Goal: Task Accomplishment & Management: Manage account settings

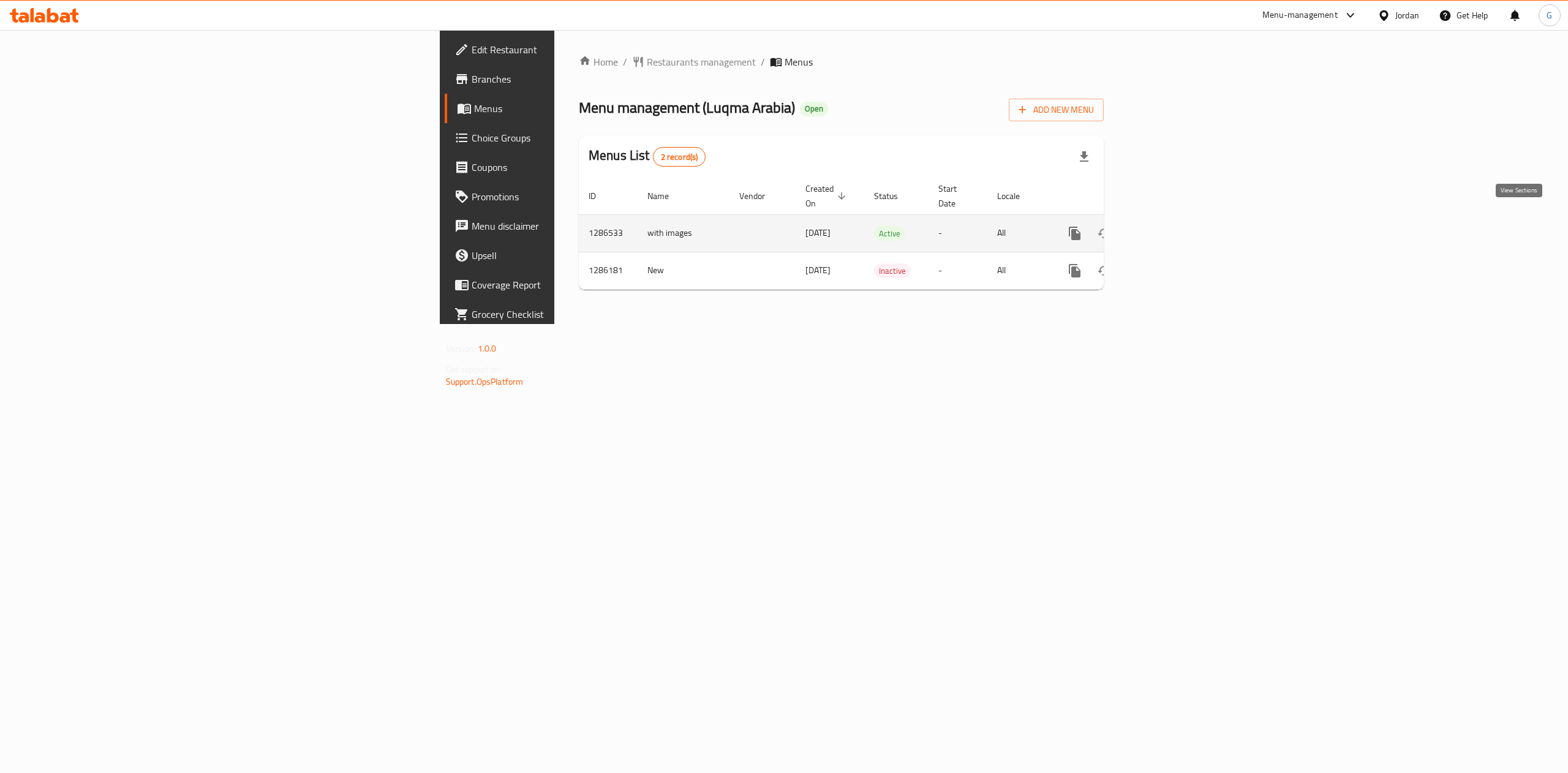
click at [1178, 219] on link "enhanced table" at bounding box center [1163, 234] width 29 height 29
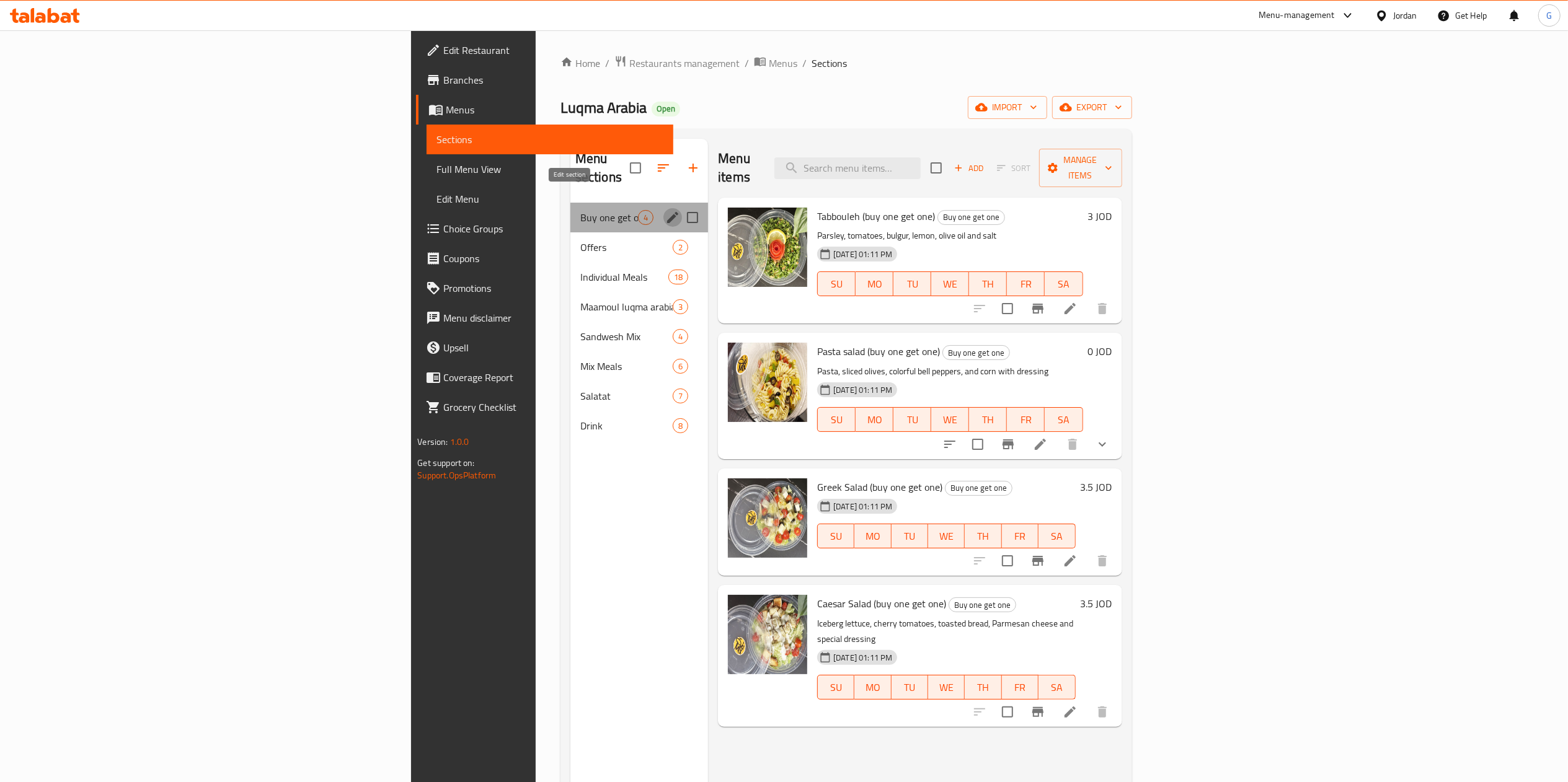
click at [667, 212] on icon "edit" at bounding box center [672, 217] width 11 height 11
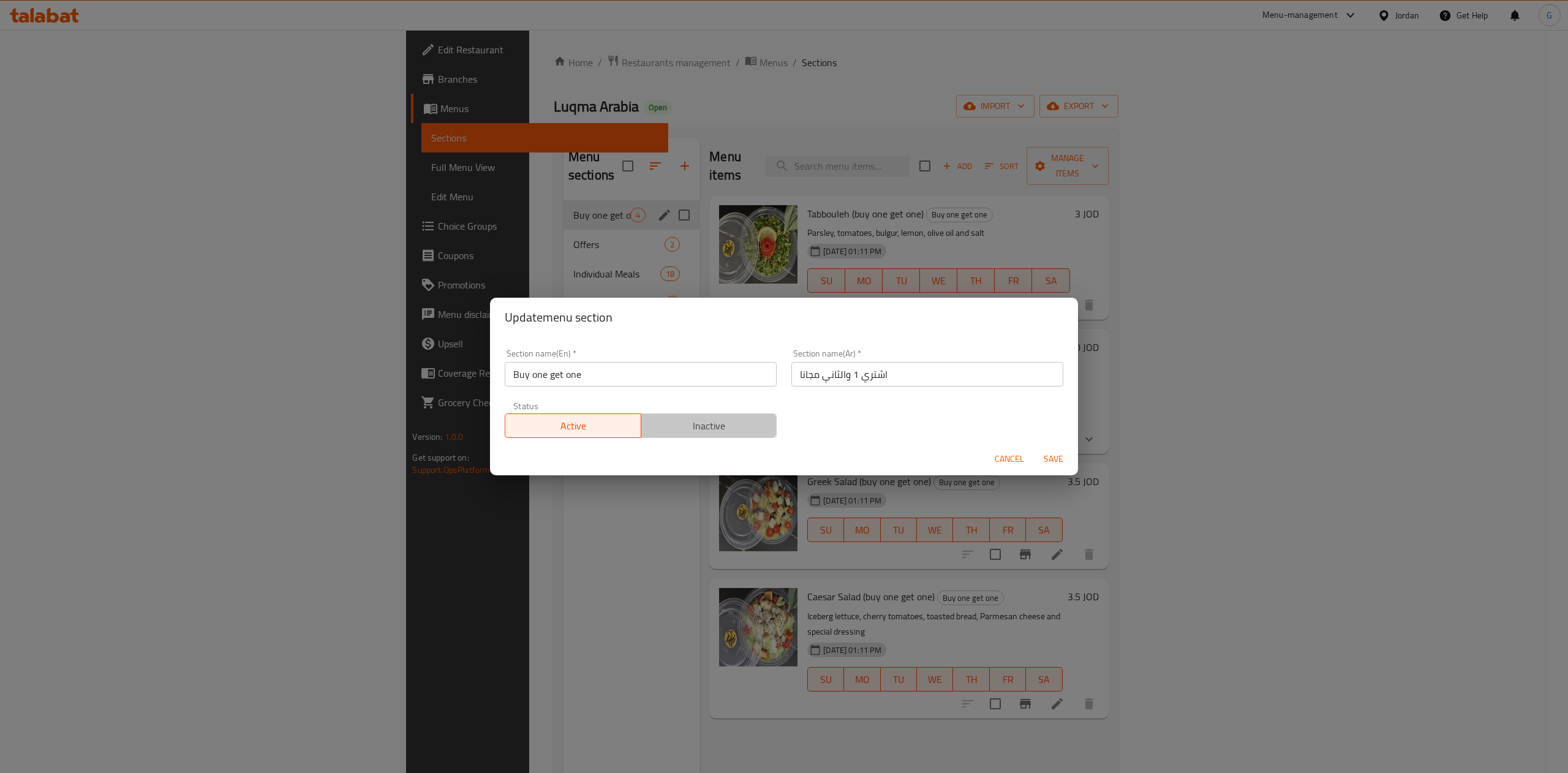
click at [730, 435] on button "Inactive" at bounding box center [709, 425] width 136 height 24
click at [1059, 460] on span "Save" at bounding box center [1053, 460] width 29 height 16
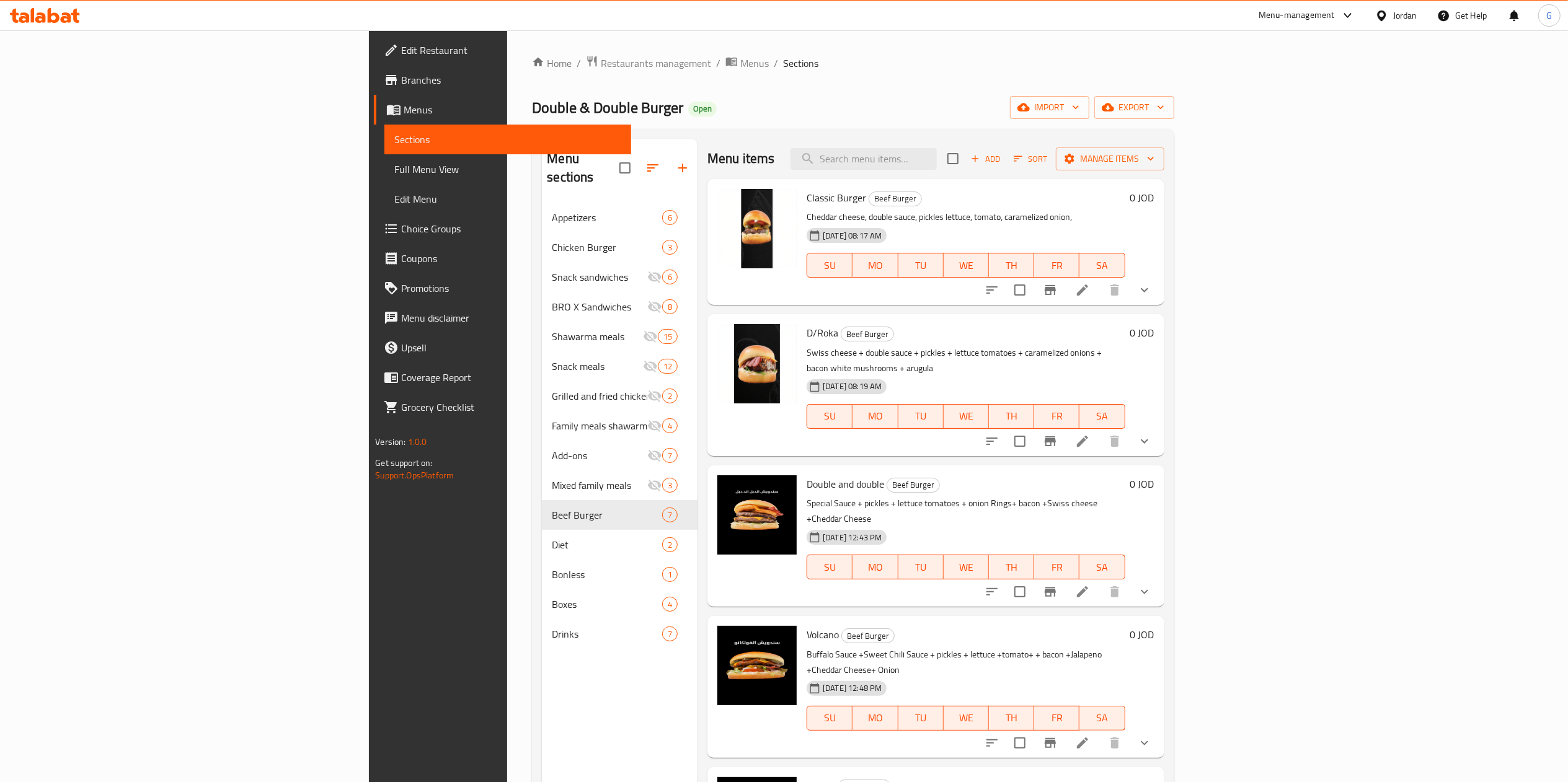
click at [601, 61] on span "Restaurants management" at bounding box center [656, 63] width 110 height 15
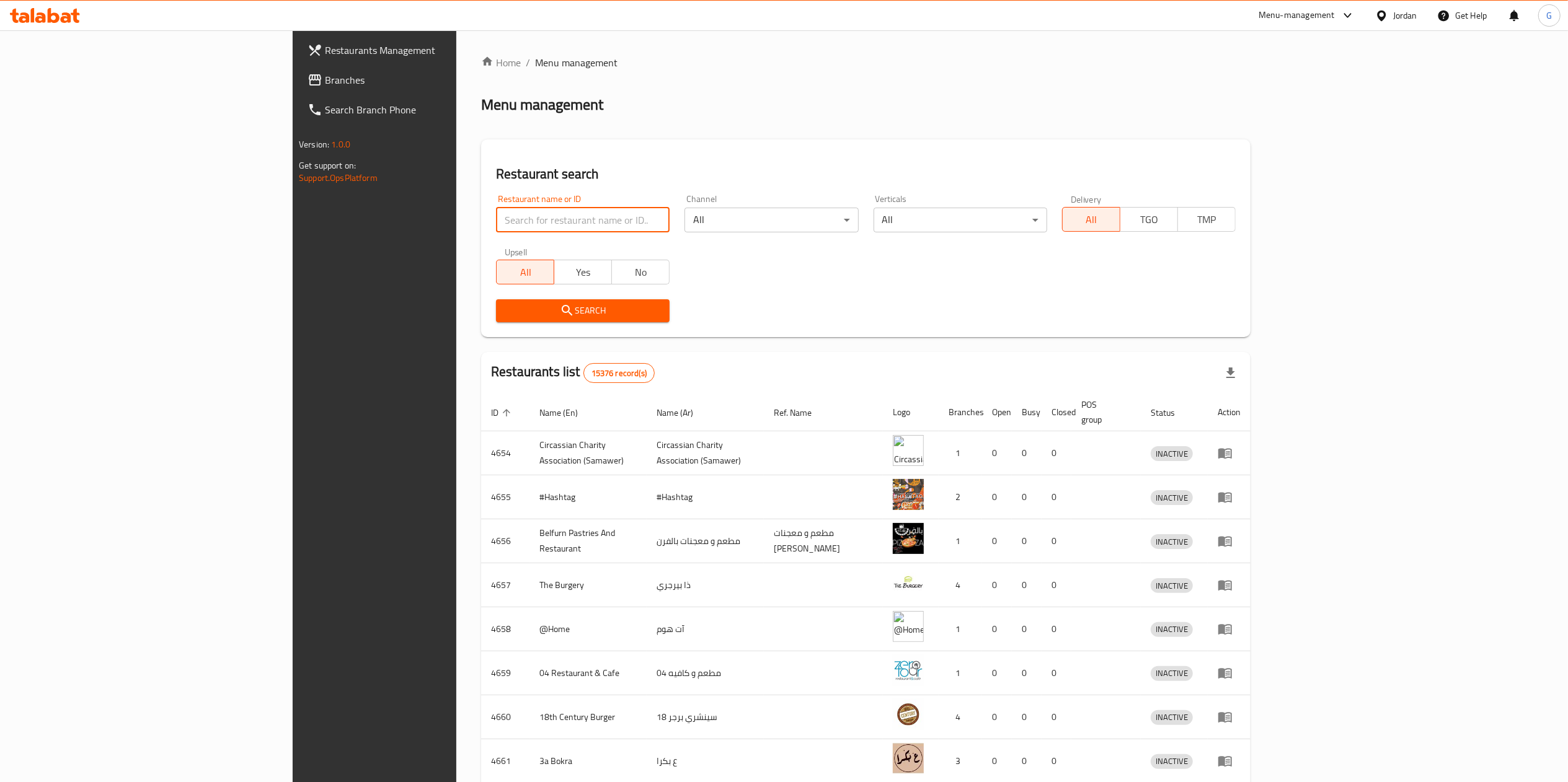
click at [496, 224] on input "search" at bounding box center [583, 220] width 173 height 25
type input "المزيك"
click button "Search" at bounding box center [583, 310] width 173 height 23
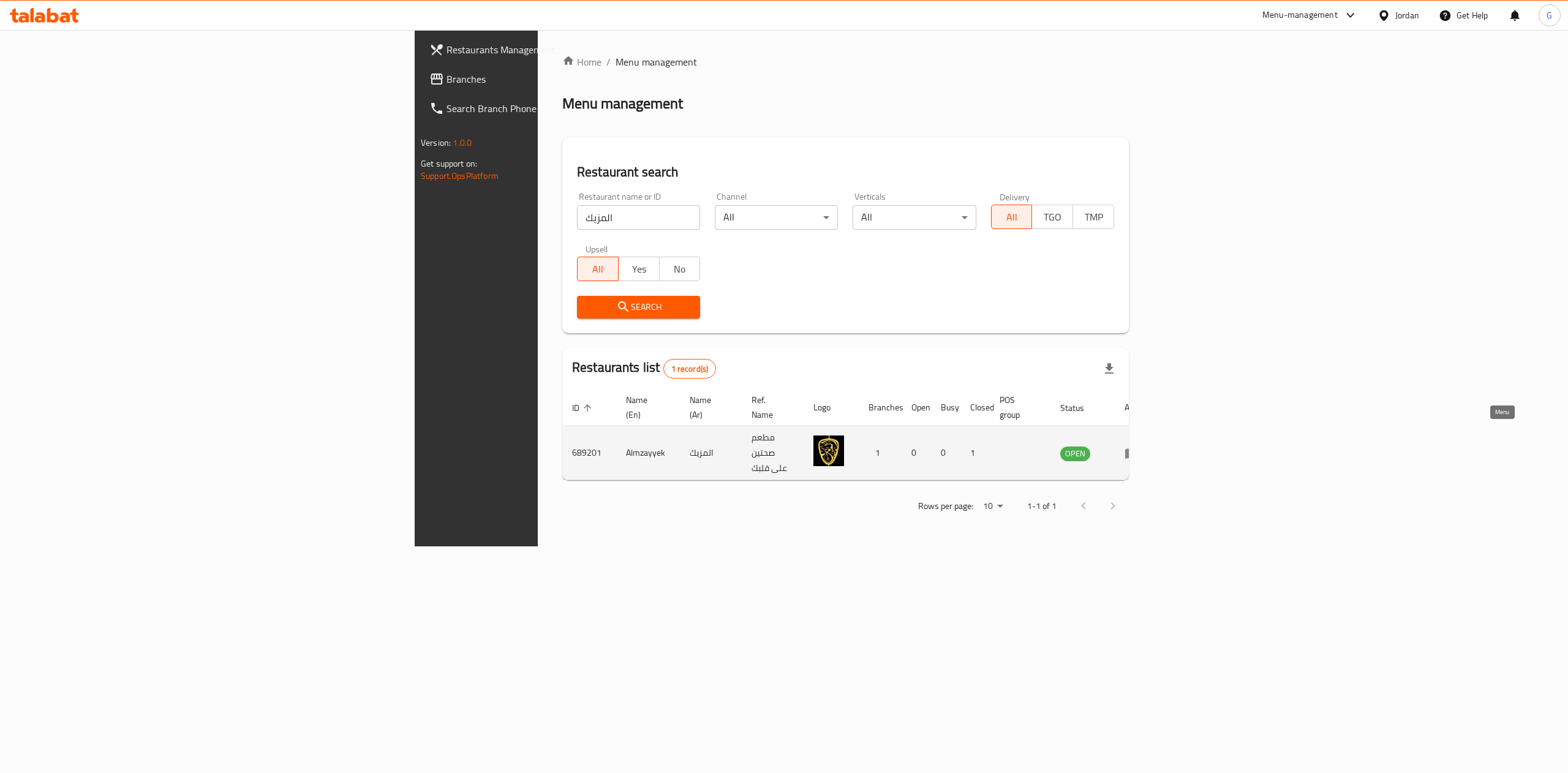
click at [1137, 452] on icon "enhanced table" at bounding box center [1135, 454] width 4 height 5
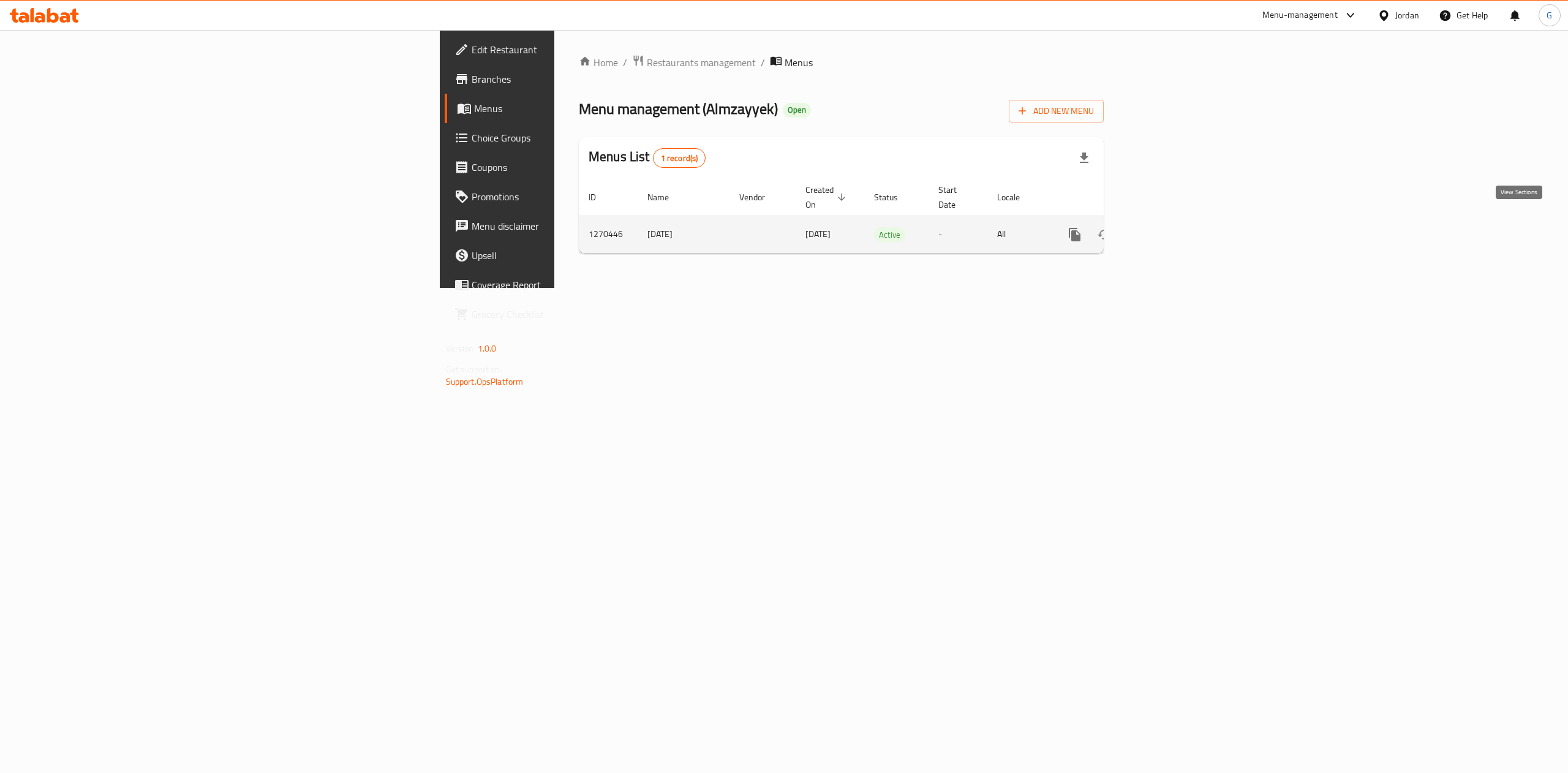
click at [1178, 220] on link "enhanced table" at bounding box center [1163, 235] width 29 height 29
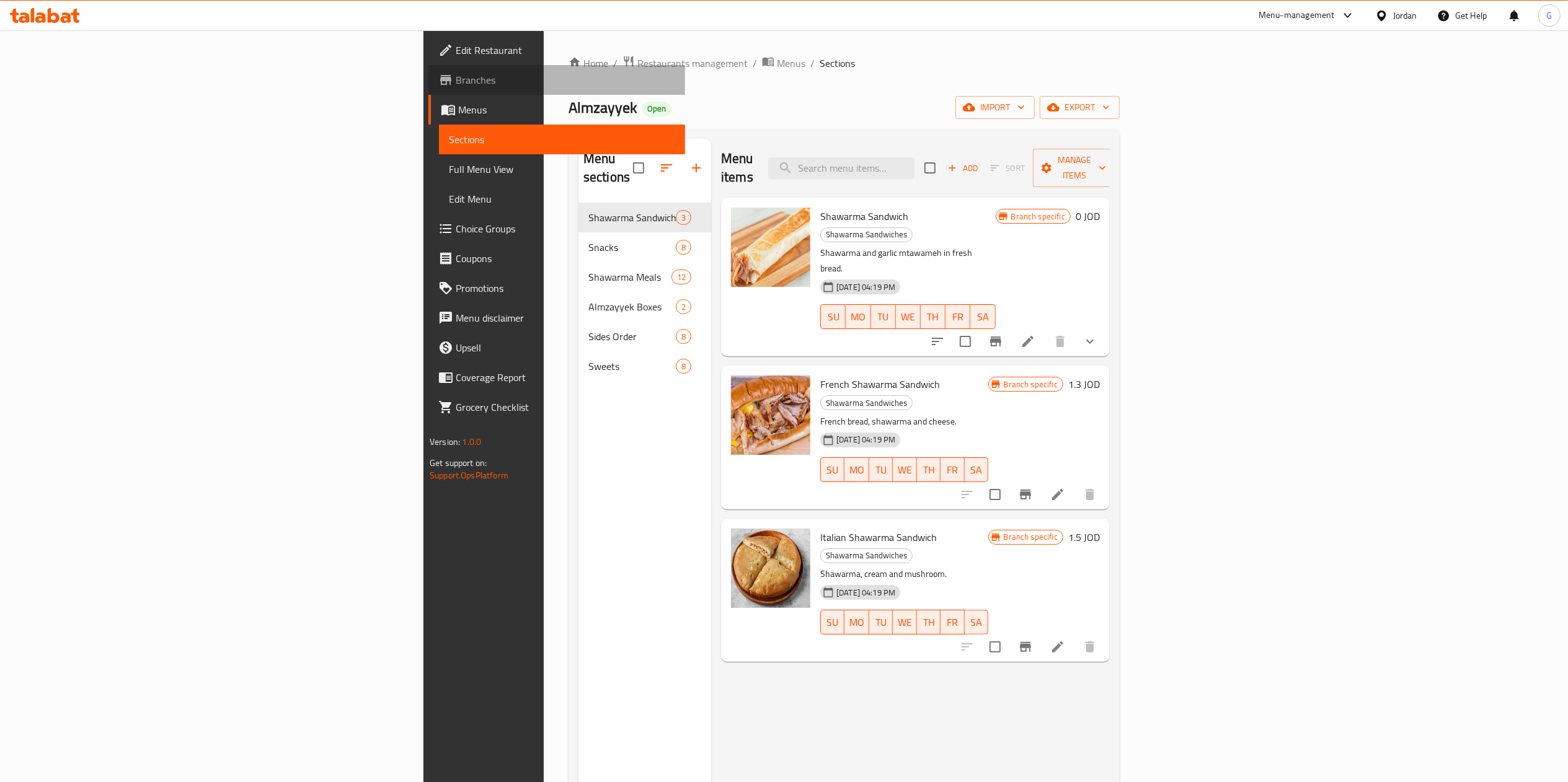
click at [456, 80] on span "Branches" at bounding box center [565, 80] width 220 height 15
